Goal: Task Accomplishment & Management: Complete application form

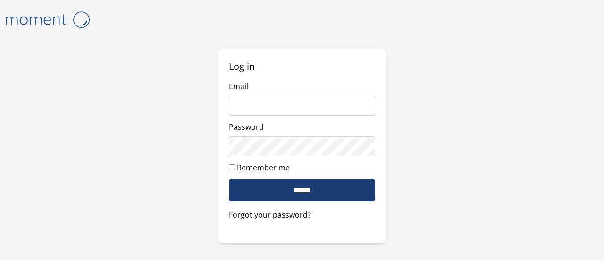
type input "**********"
click at [326, 189] on input "******" at bounding box center [302, 190] width 146 height 23
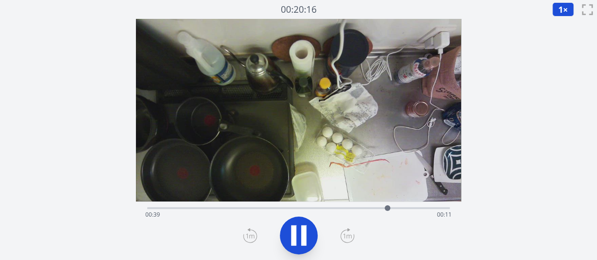
click at [295, 233] on icon at bounding box center [293, 236] width 5 height 20
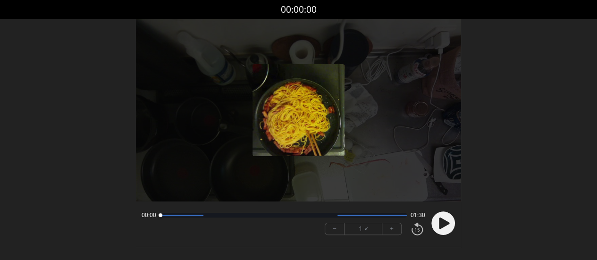
click at [441, 219] on icon at bounding box center [444, 223] width 10 height 11
